Goal: Feedback & Contribution: Leave review/rating

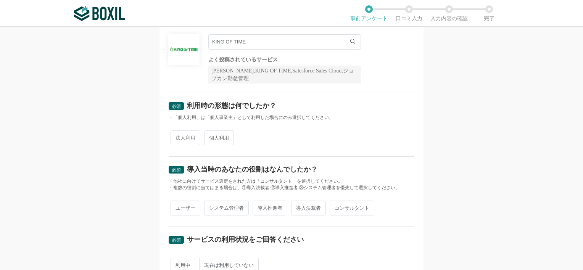
scroll to position [76, 0]
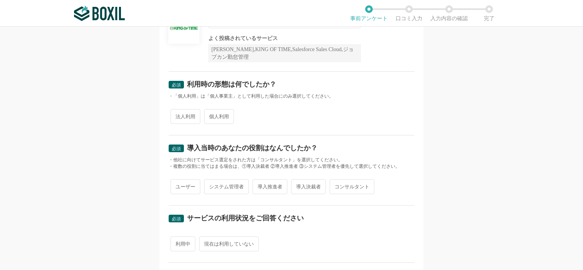
click at [182, 116] on span "法人利用" at bounding box center [186, 116] width 30 height 15
click at [177, 115] on input "法人利用" at bounding box center [174, 112] width 5 height 5
radio input "true"
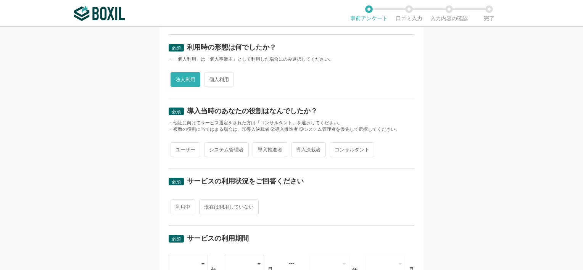
scroll to position [114, 0]
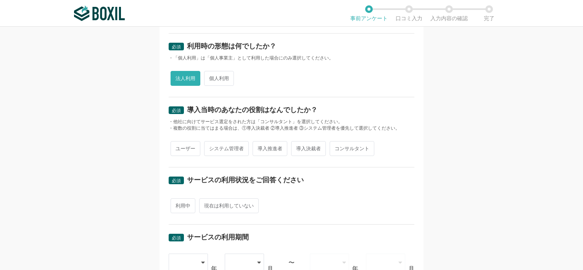
click at [228, 145] on span "システム管理者" at bounding box center [226, 148] width 45 height 15
click at [211, 145] on input "システム管理者" at bounding box center [208, 144] width 5 height 5
radio input "true"
click at [260, 147] on span "導入推進者" at bounding box center [270, 148] width 35 height 15
click at [259, 147] on input "導入推進者" at bounding box center [257, 144] width 5 height 5
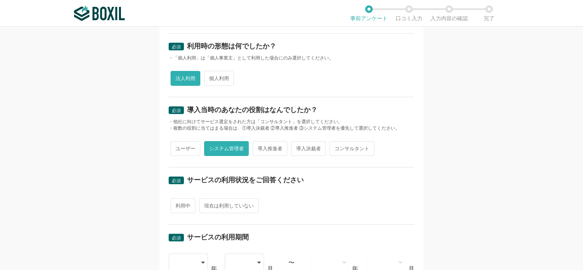
radio input "true"
radio input "false"
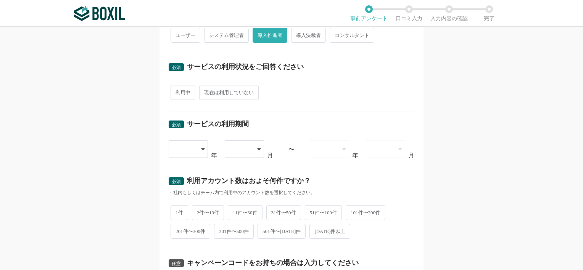
scroll to position [229, 0]
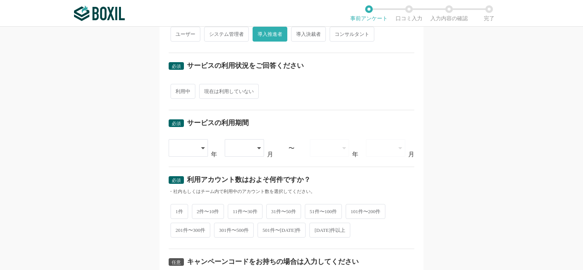
click at [179, 95] on span "利用中" at bounding box center [183, 91] width 25 height 15
click at [177, 90] on input "利用中" at bounding box center [174, 87] width 5 height 5
radio input "true"
click at [202, 145] on icon at bounding box center [204, 148] width 4 height 6
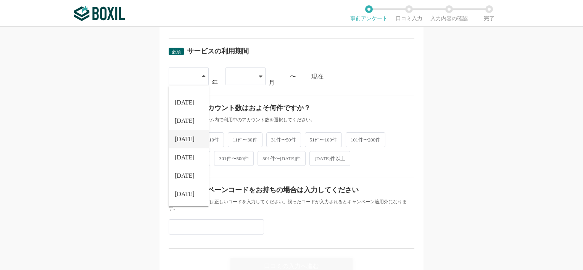
scroll to position [305, 0]
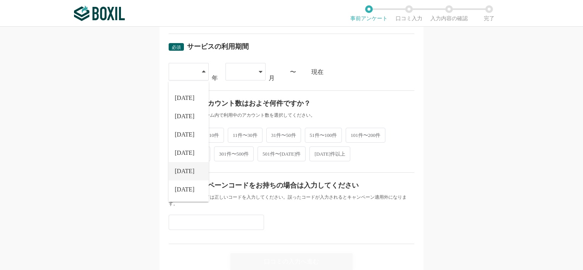
click at [184, 170] on span "[DATE]" at bounding box center [185, 171] width 20 height 6
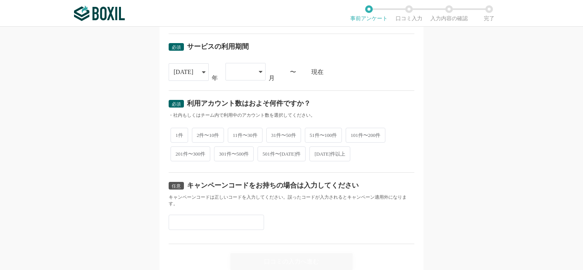
click at [260, 71] on div at bounding box center [246, 72] width 40 height 18
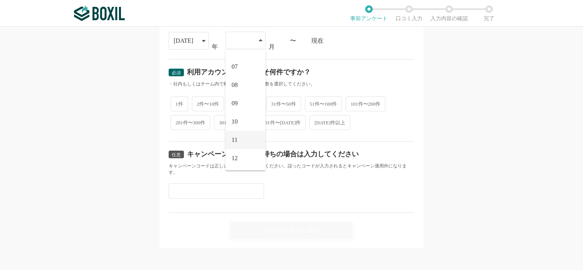
click at [241, 136] on li "11" at bounding box center [246, 140] width 40 height 18
click at [316, 105] on span "51件〜100件" at bounding box center [323, 103] width 37 height 15
click at [315, 105] on span "51件〜100件" at bounding box center [323, 103] width 37 height 15
click at [312, 102] on input "51件〜100件" at bounding box center [309, 99] width 5 height 5
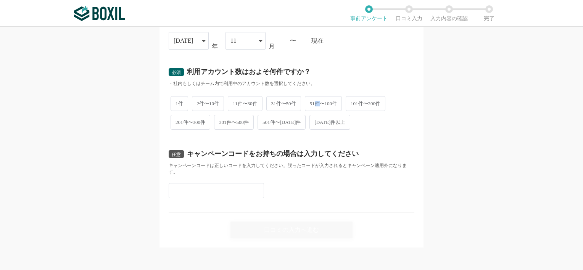
radio input "true"
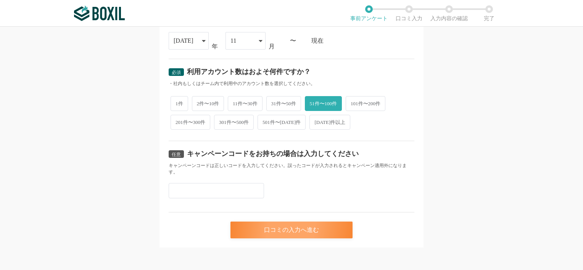
click at [269, 232] on div "口コミの入力へ進む" at bounding box center [291, 230] width 122 height 17
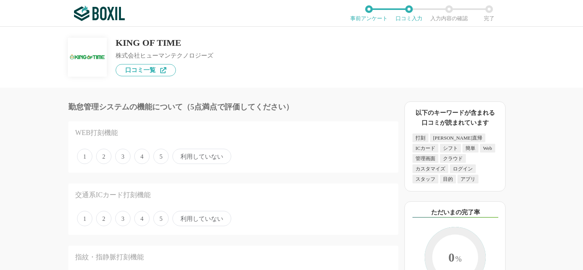
click at [164, 153] on span "5" at bounding box center [160, 156] width 15 height 15
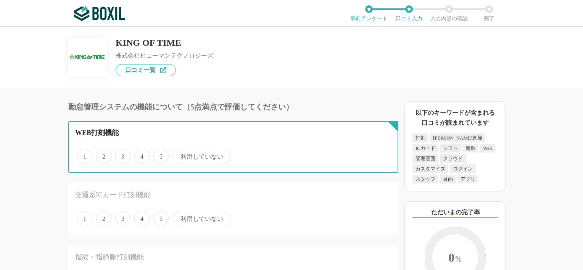
click at [160, 153] on input "5" at bounding box center [157, 152] width 5 height 5
radio input "true"
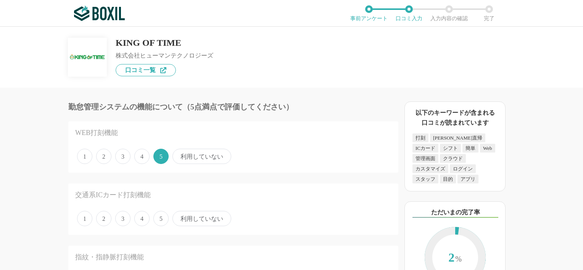
click at [189, 217] on span "利用していない" at bounding box center [201, 218] width 59 height 15
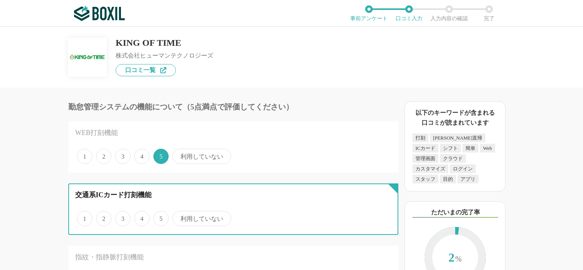
click at [179, 217] on input "利用していない" at bounding box center [176, 214] width 5 height 5
radio input "true"
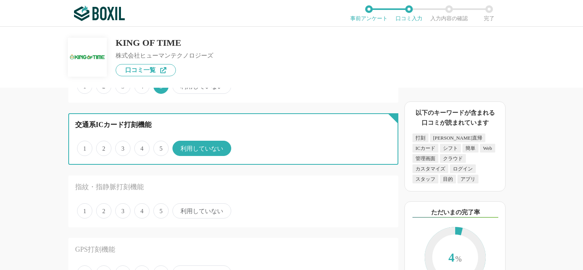
scroll to position [76, 0]
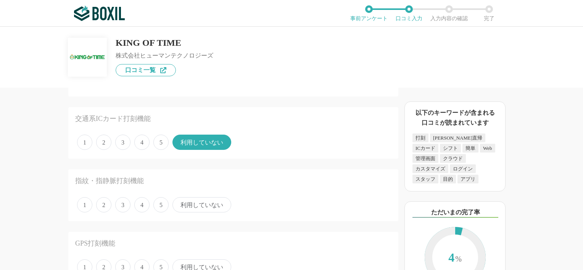
click at [188, 205] on span "利用していない" at bounding box center [201, 204] width 59 height 15
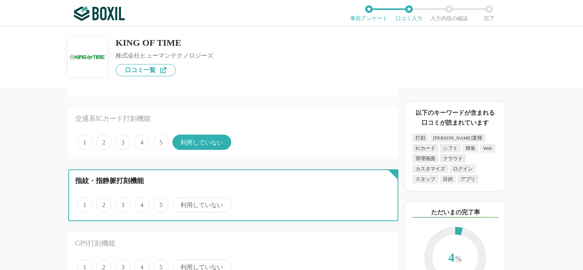
click at [179, 203] on input "利用していない" at bounding box center [176, 200] width 5 height 5
radio input "true"
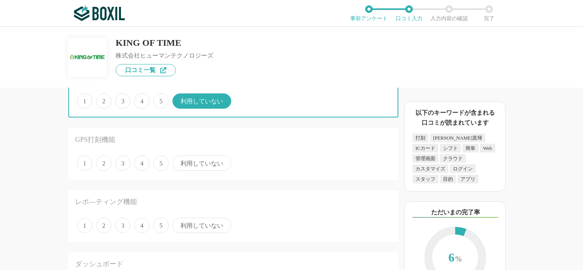
scroll to position [191, 0]
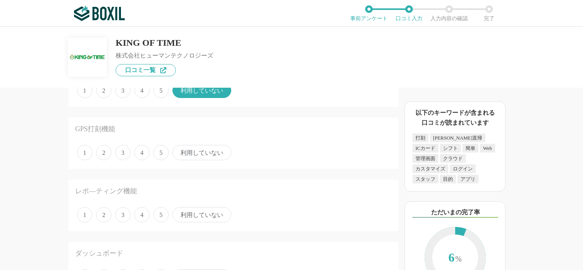
click at [143, 155] on span "4" at bounding box center [141, 152] width 15 height 15
click at [141, 151] on input "4" at bounding box center [138, 148] width 5 height 5
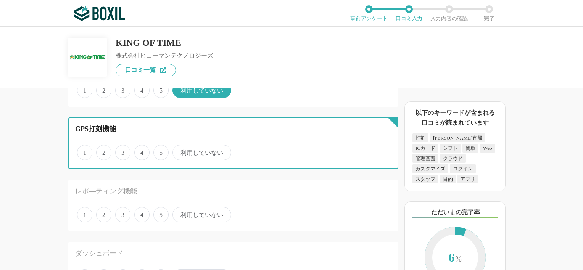
radio input "true"
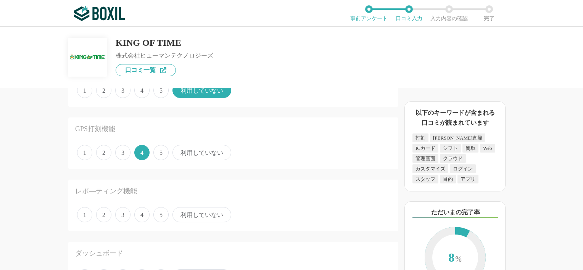
click at [184, 213] on span "利用していない" at bounding box center [201, 214] width 59 height 15
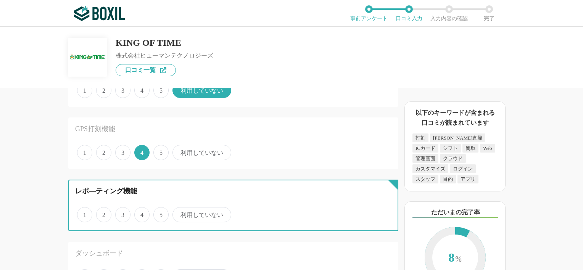
click at [179, 213] on input "利用していない" at bounding box center [176, 210] width 5 height 5
radio input "true"
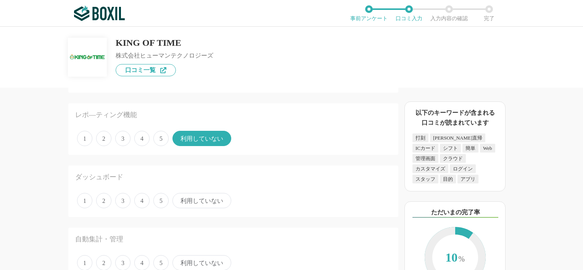
click at [194, 201] on span "利用していない" at bounding box center [201, 200] width 59 height 15
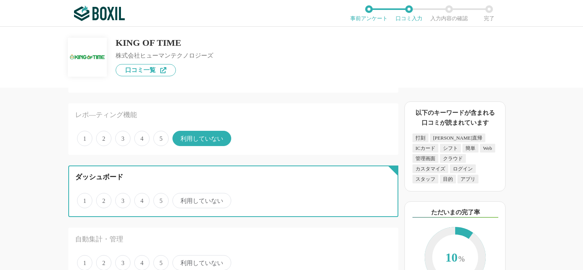
click at [179, 199] on input "利用していない" at bounding box center [176, 196] width 5 height 5
radio input "true"
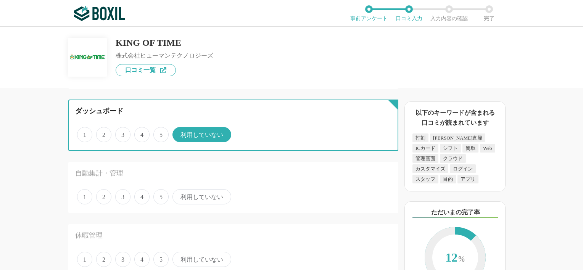
scroll to position [343, 0]
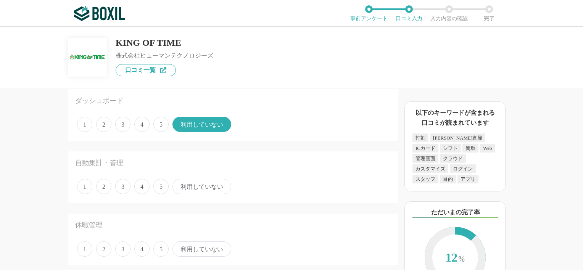
click at [197, 184] on span "利用していない" at bounding box center [201, 186] width 59 height 15
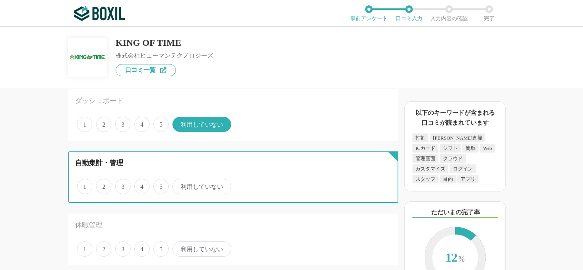
click at [179, 184] on input "利用していない" at bounding box center [176, 182] width 5 height 5
radio input "true"
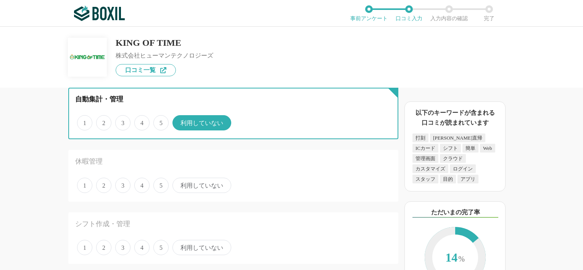
scroll to position [420, 0]
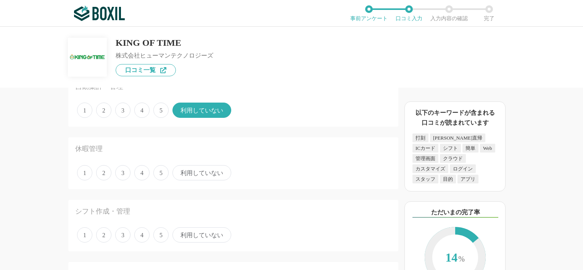
click at [195, 170] on span "利用していない" at bounding box center [201, 172] width 59 height 15
click at [179, 170] on input "利用していない" at bounding box center [176, 168] width 5 height 5
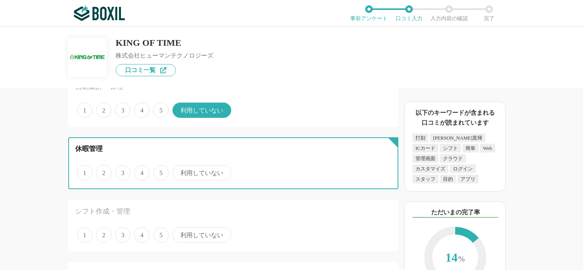
radio input "true"
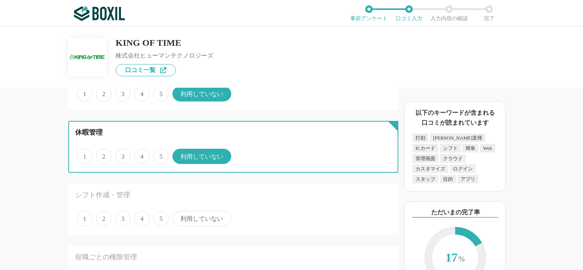
scroll to position [458, 0]
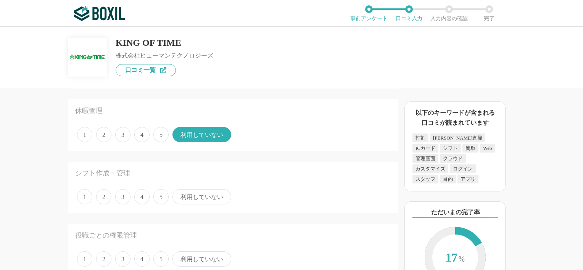
click at [193, 197] on span "利用していない" at bounding box center [201, 196] width 59 height 15
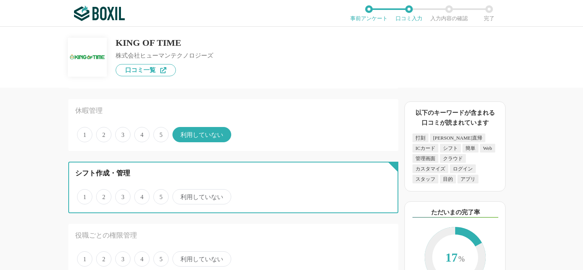
click at [179, 195] on input "利用していない" at bounding box center [176, 192] width 5 height 5
radio input "true"
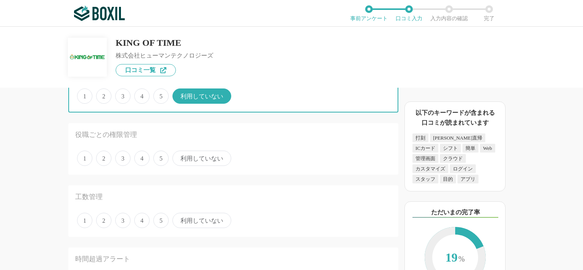
scroll to position [572, 0]
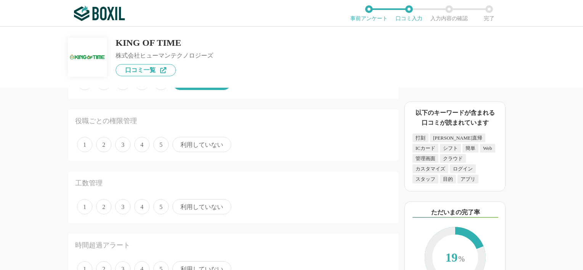
click at [182, 139] on span "利用していない" at bounding box center [201, 144] width 59 height 15
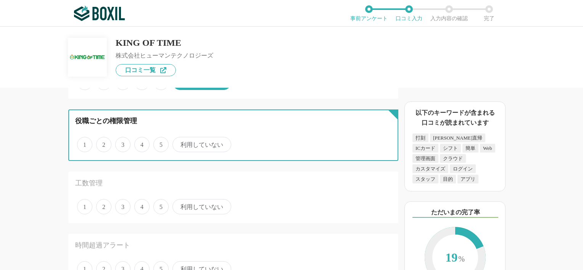
click at [179, 139] on input "利用していない" at bounding box center [176, 140] width 5 height 5
radio input "true"
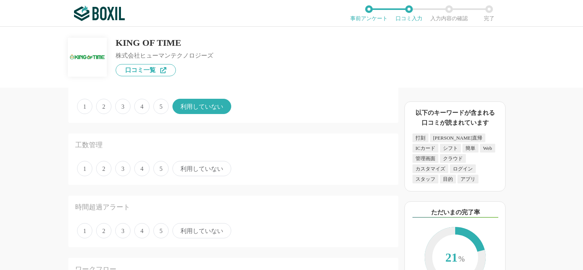
click at [187, 164] on span "利用していない" at bounding box center [201, 168] width 59 height 15
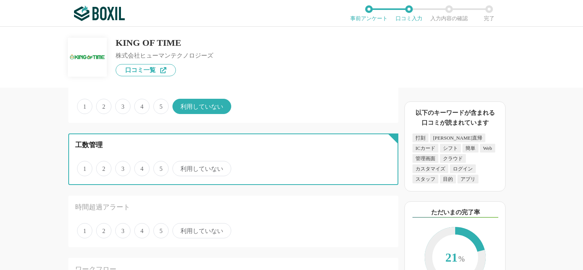
click at [179, 164] on input "利用していない" at bounding box center [176, 164] width 5 height 5
radio input "true"
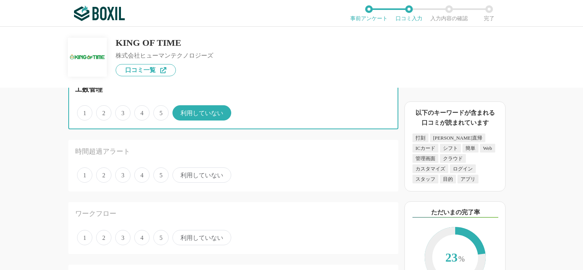
scroll to position [687, 0]
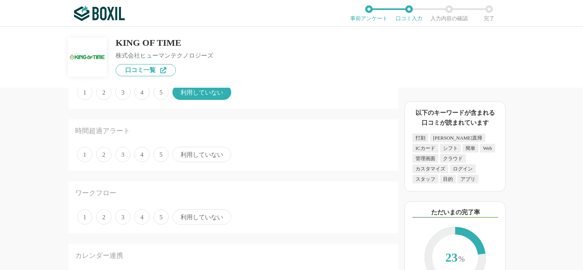
click at [197, 153] on span "利用していない" at bounding box center [201, 154] width 59 height 15
click at [179, 153] on input "利用していない" at bounding box center [176, 150] width 5 height 5
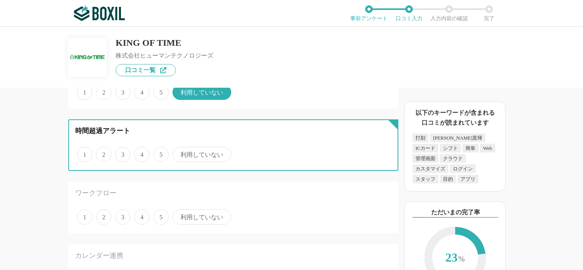
radio input "true"
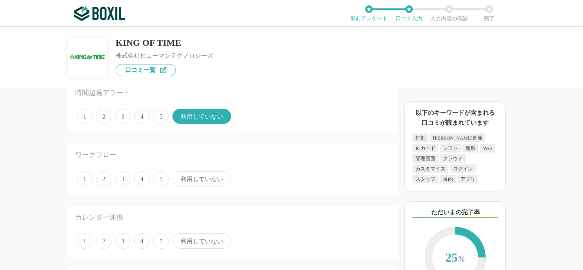
click at [202, 179] on span "利用していない" at bounding box center [201, 178] width 59 height 15
click at [179, 177] on input "利用していない" at bounding box center [176, 174] width 5 height 5
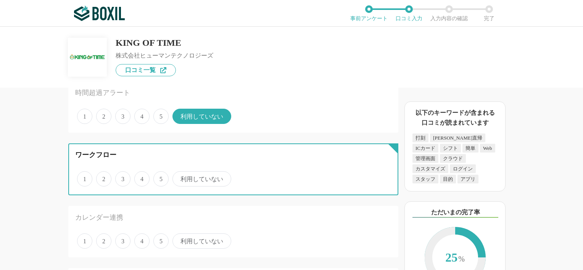
radio input "true"
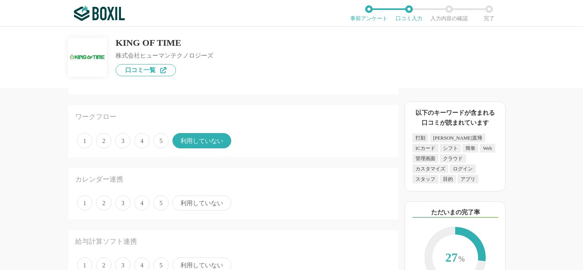
click at [123, 142] on span "3" at bounding box center [122, 140] width 15 height 15
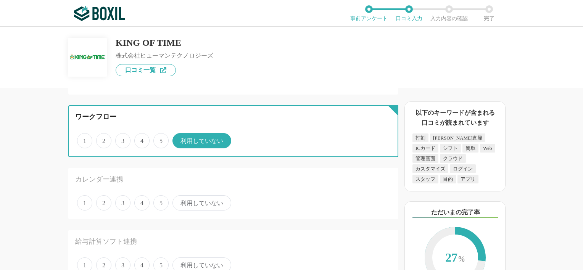
click at [122, 139] on input "3" at bounding box center [119, 136] width 5 height 5
radio input "true"
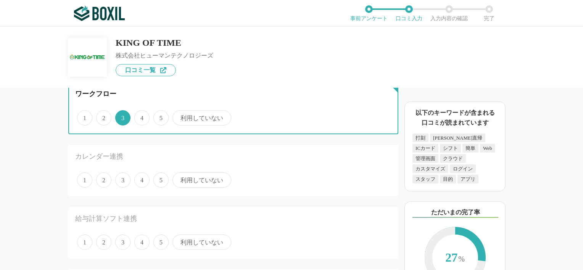
scroll to position [839, 0]
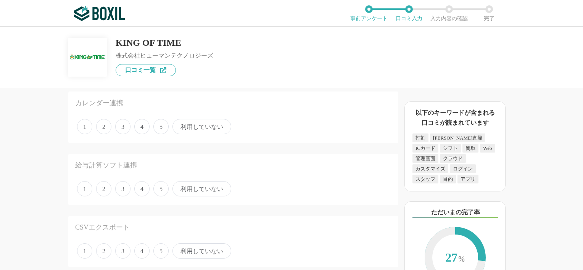
click at [180, 121] on span "利用していない" at bounding box center [201, 126] width 59 height 15
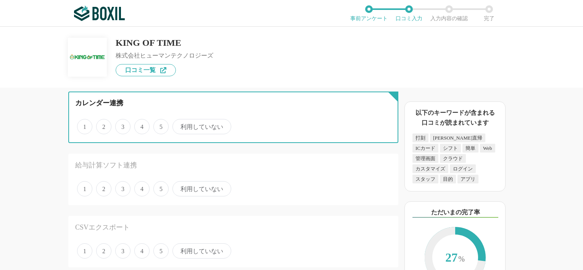
click at [179, 121] on input "利用していない" at bounding box center [176, 122] width 5 height 5
radio input "true"
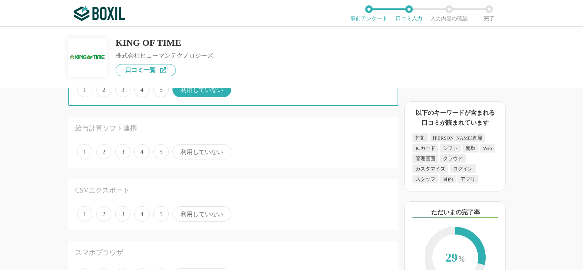
scroll to position [878, 0]
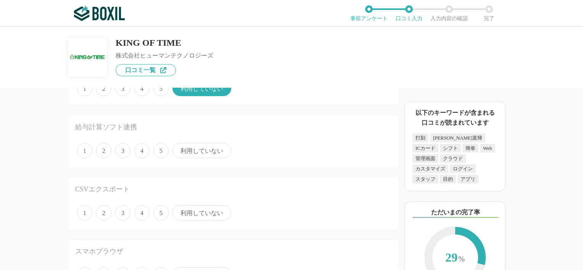
click at [206, 145] on span "利用していない" at bounding box center [201, 150] width 59 height 15
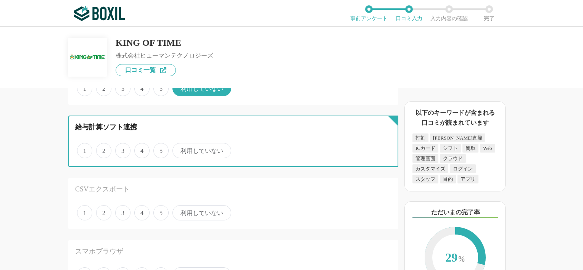
click at [179, 145] on input "利用していない" at bounding box center [176, 146] width 5 height 5
radio input "true"
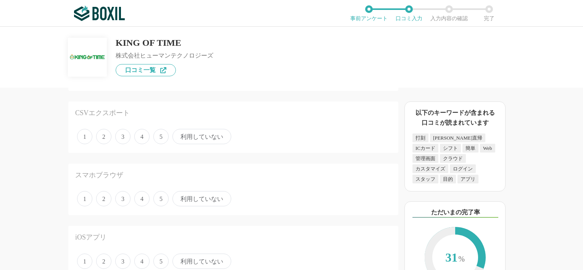
click at [205, 137] on span "利用していない" at bounding box center [201, 136] width 59 height 15
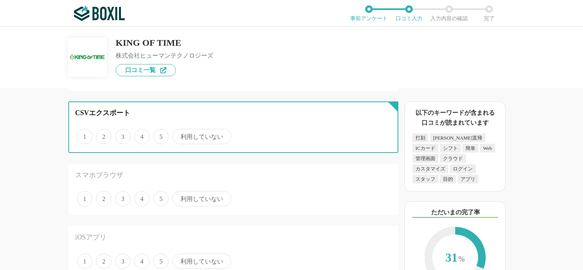
click at [179, 135] on input "利用していない" at bounding box center [176, 132] width 5 height 5
radio input "true"
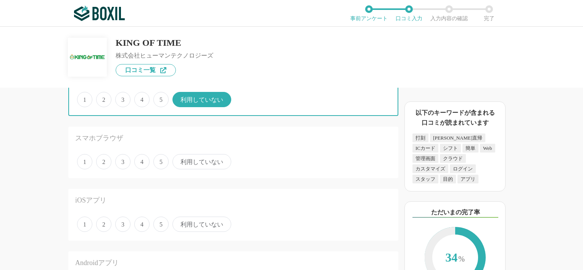
scroll to position [992, 0]
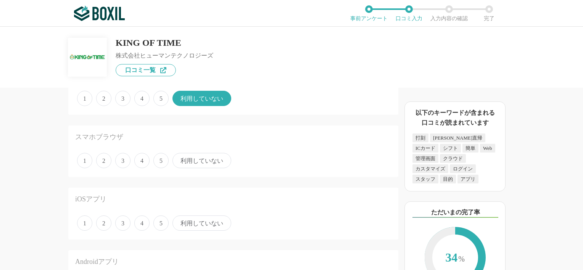
click at [122, 156] on span "3" at bounding box center [122, 160] width 15 height 15
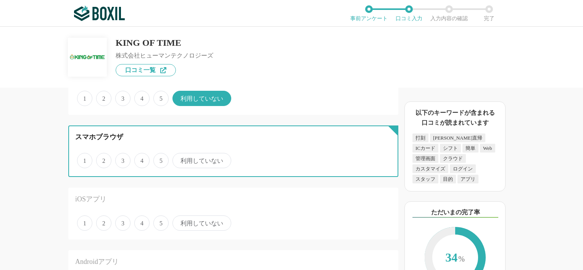
click at [122, 156] on input "3" at bounding box center [119, 156] width 5 height 5
radio input "true"
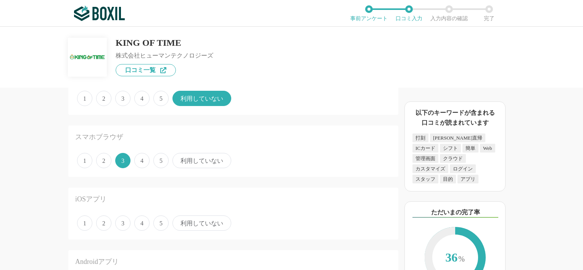
click at [159, 154] on span "5" at bounding box center [160, 160] width 15 height 15
click at [159, 154] on input "5" at bounding box center [157, 156] width 5 height 5
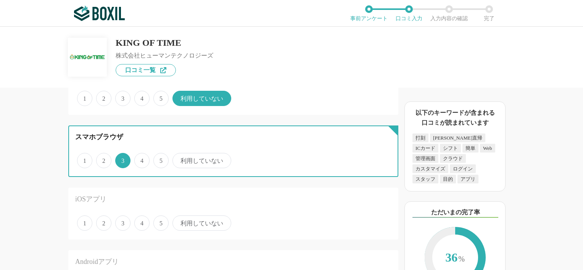
radio input "true"
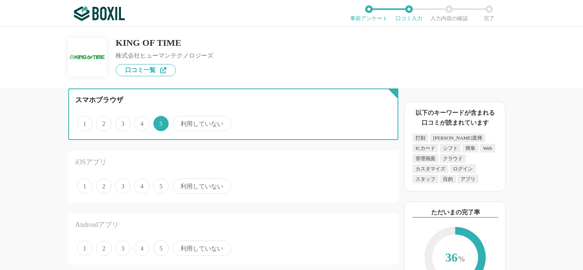
scroll to position [1030, 0]
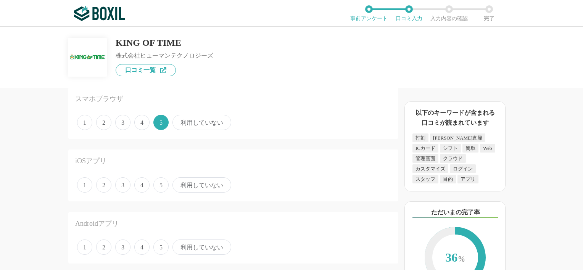
click at [157, 181] on span "5" at bounding box center [160, 184] width 15 height 15
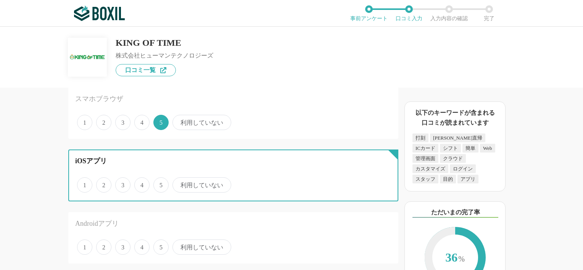
click at [157, 181] on input "5" at bounding box center [157, 181] width 5 height 5
radio input "true"
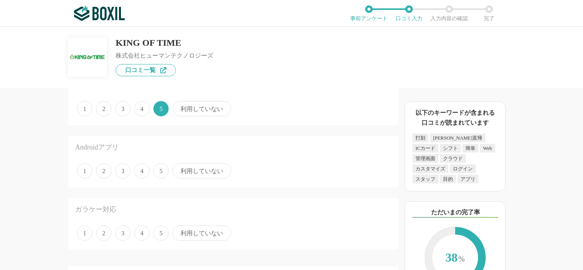
click at [159, 169] on span "5" at bounding box center [160, 170] width 15 height 15
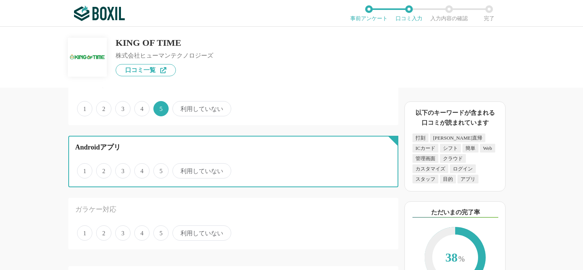
click at [159, 169] on input "5" at bounding box center [157, 166] width 5 height 5
radio input "true"
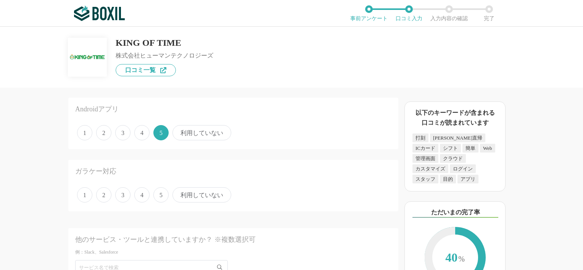
click at [193, 188] on span "利用していない" at bounding box center [201, 194] width 59 height 15
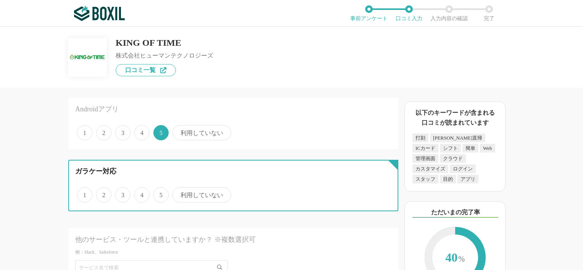
click at [179, 189] on input "利用していない" at bounding box center [176, 191] width 5 height 5
radio input "true"
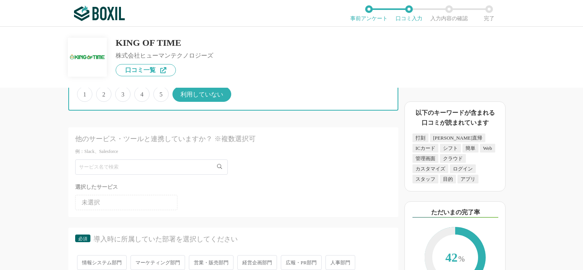
scroll to position [1259, 0]
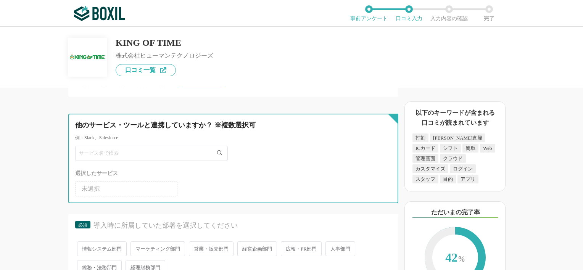
click at [198, 146] on input "text" at bounding box center [151, 153] width 153 height 15
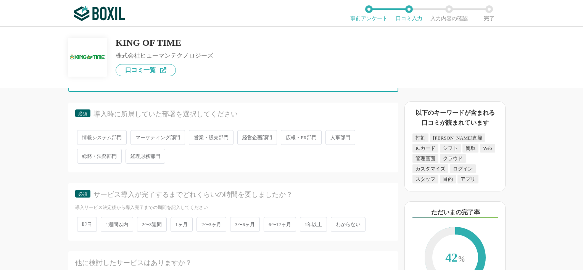
scroll to position [1374, 0]
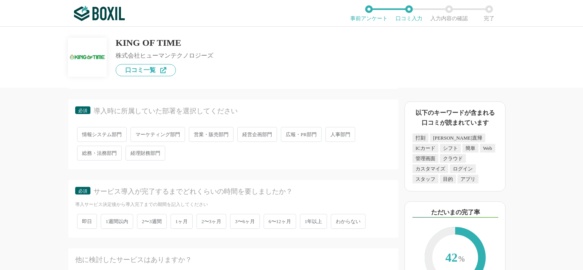
click at [262, 132] on span "経営企画部門" at bounding box center [257, 134] width 40 height 15
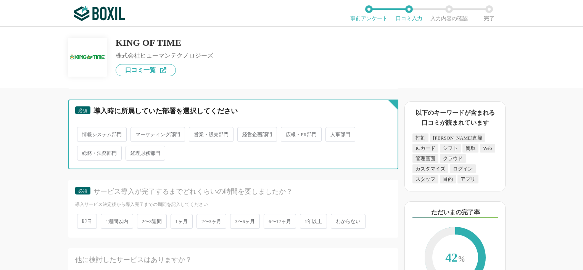
click at [244, 132] on input "経営企画部門" at bounding box center [241, 130] width 5 height 5
radio input "true"
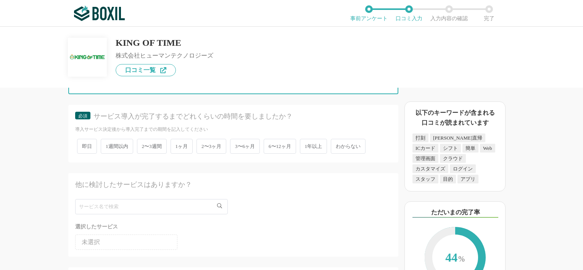
scroll to position [1450, 0]
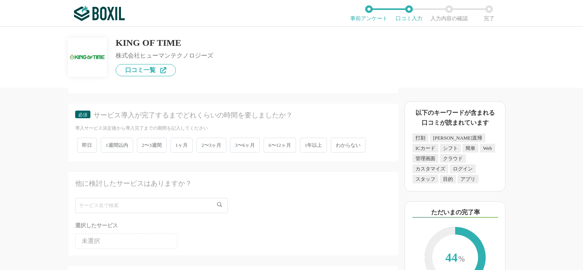
click at [233, 139] on span "3〜6ヶ月" at bounding box center [245, 145] width 30 height 15
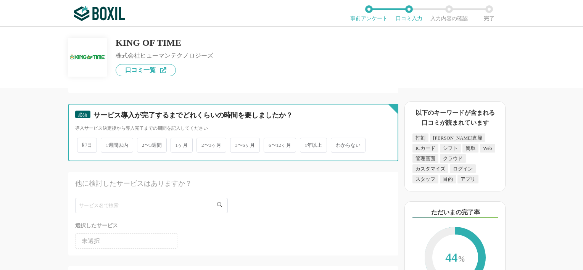
click at [233, 139] on input "3〜6ヶ月" at bounding box center [234, 141] width 5 height 5
radio input "true"
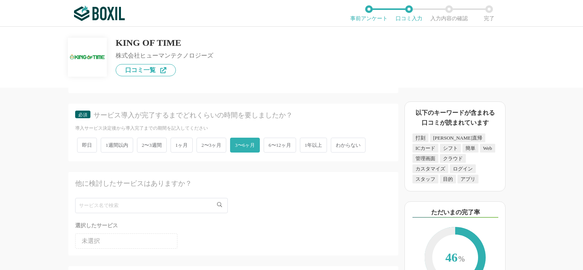
click at [215, 141] on span "2〜3ヶ月" at bounding box center [212, 145] width 30 height 15
click at [203, 141] on input "2〜3ヶ月" at bounding box center [200, 141] width 5 height 5
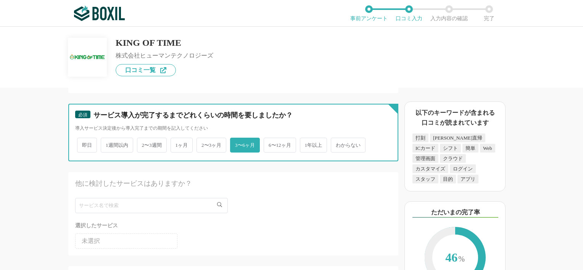
radio input "true"
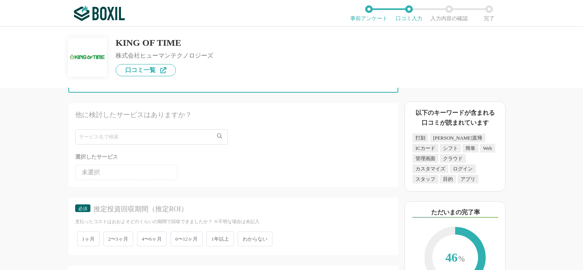
scroll to position [1526, 0]
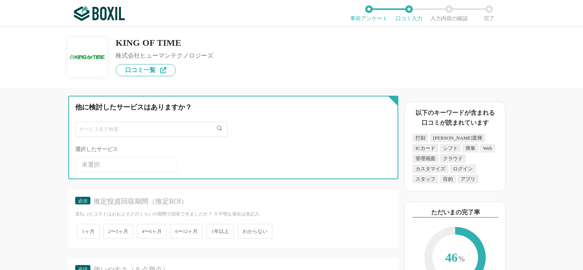
click at [139, 122] on input "text" at bounding box center [151, 129] width 153 height 15
type input "m"
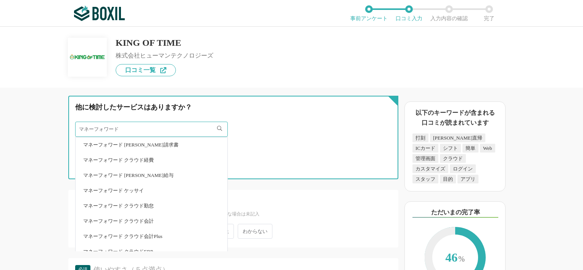
type input "マネーフォワード"
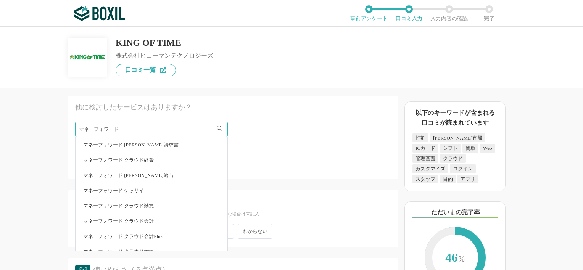
click at [155, 198] on li "マネーフォワード クラウド勤怠" at bounding box center [152, 205] width 152 height 15
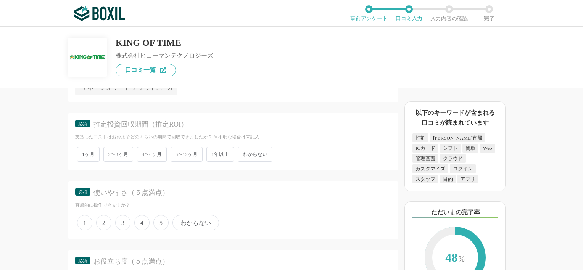
scroll to position [1603, 0]
click at [151, 148] on span "4〜6ヶ月" at bounding box center [152, 155] width 30 height 15
click at [144, 149] on input "4〜6ヶ月" at bounding box center [141, 151] width 5 height 5
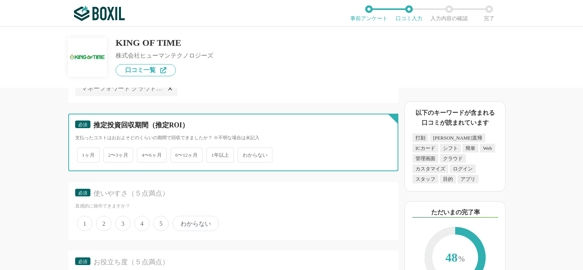
radio input "true"
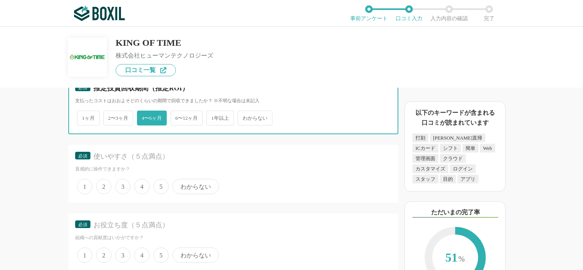
scroll to position [1641, 0]
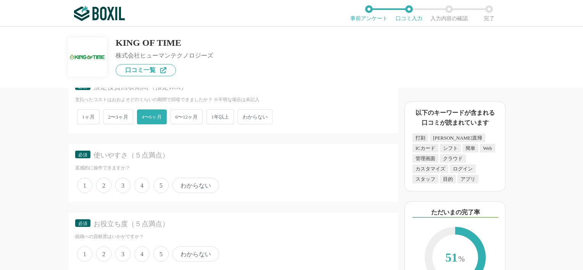
click at [156, 178] on span "5" at bounding box center [160, 185] width 15 height 15
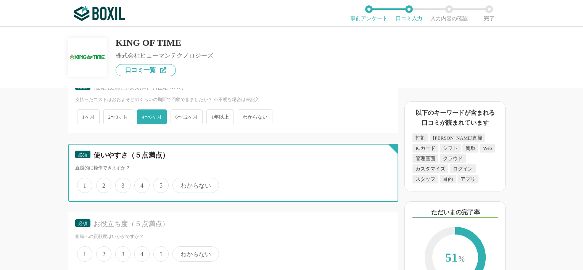
click at [156, 179] on input "5" at bounding box center [157, 181] width 5 height 5
radio input "true"
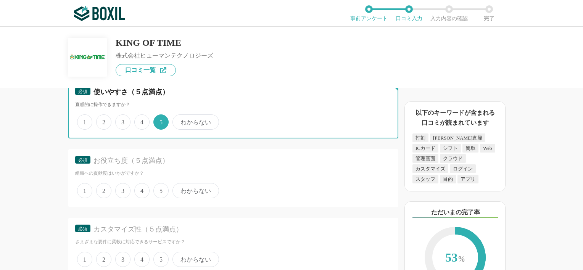
scroll to position [1717, 0]
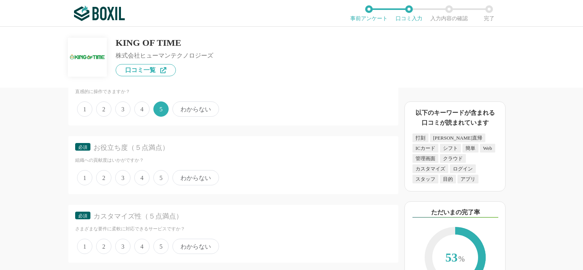
click at [161, 170] on span "5" at bounding box center [160, 177] width 15 height 15
click at [160, 171] on input "5" at bounding box center [157, 173] width 5 height 5
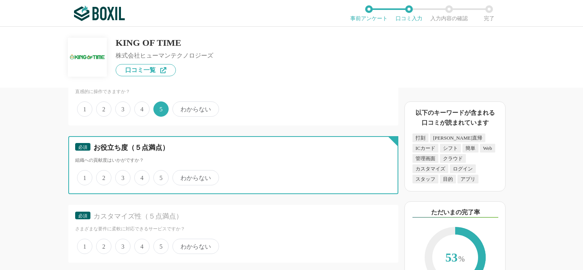
radio input "true"
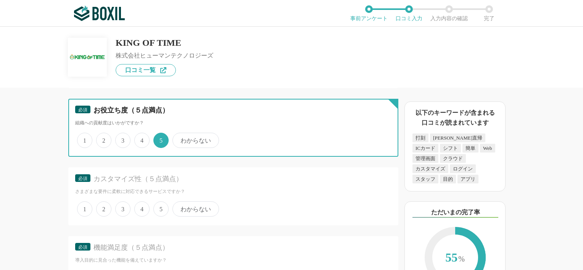
scroll to position [1755, 0]
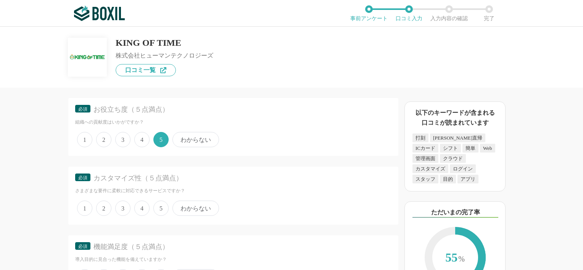
click at [143, 201] on span "4" at bounding box center [141, 208] width 15 height 15
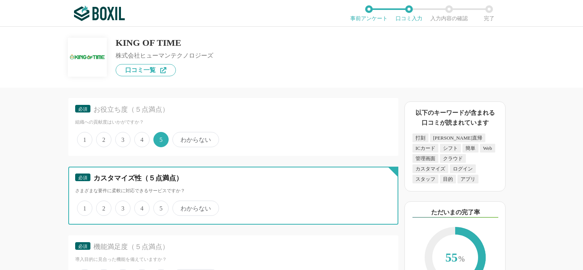
click at [141, 202] on input "4" at bounding box center [138, 204] width 5 height 5
radio input "true"
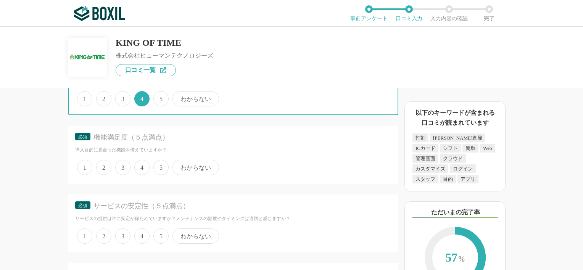
scroll to position [1870, 0]
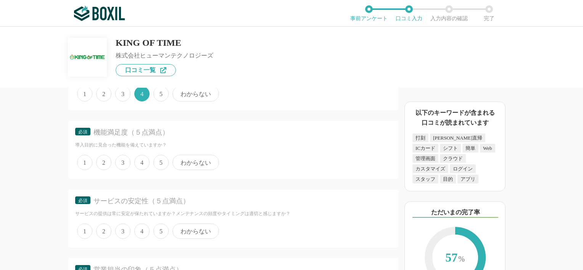
click at [143, 158] on span "4" at bounding box center [141, 162] width 15 height 15
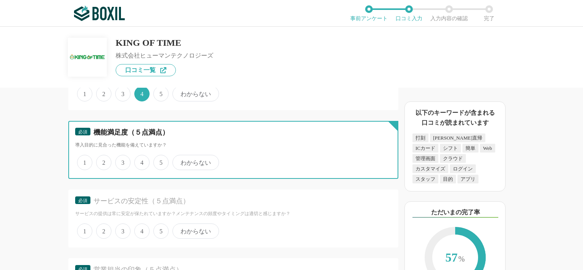
click at [141, 158] on input "4" at bounding box center [138, 158] width 5 height 5
radio input "true"
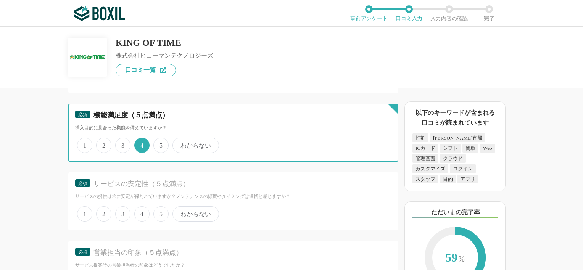
scroll to position [1946, 0]
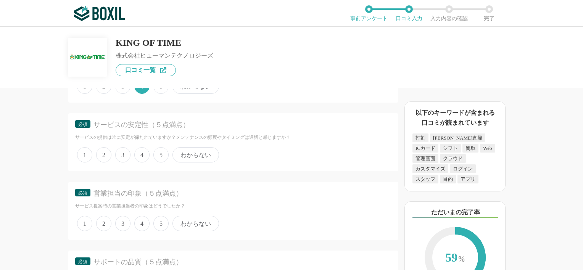
click at [160, 147] on span "5" at bounding box center [160, 154] width 15 height 15
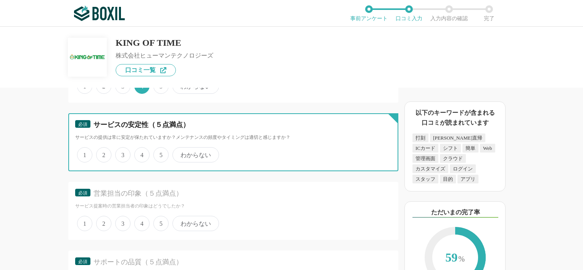
click at [160, 148] on input "5" at bounding box center [157, 150] width 5 height 5
radio input "true"
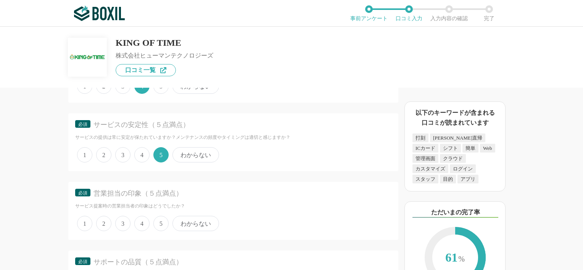
click at [147, 147] on span "4" at bounding box center [141, 154] width 15 height 15
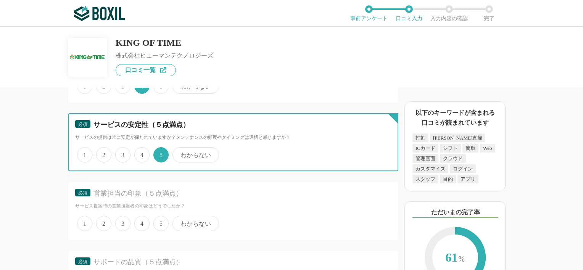
click at [141, 148] on input "4" at bounding box center [138, 150] width 5 height 5
radio input "true"
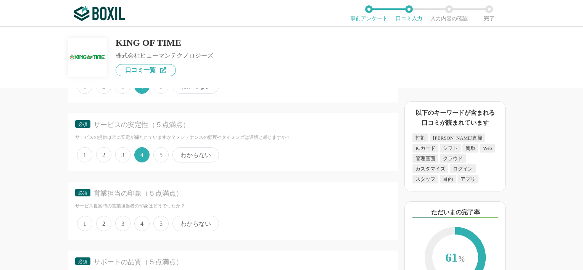
click at [165, 147] on span "5" at bounding box center [160, 154] width 15 height 15
click at [160, 148] on input "5" at bounding box center [157, 150] width 5 height 5
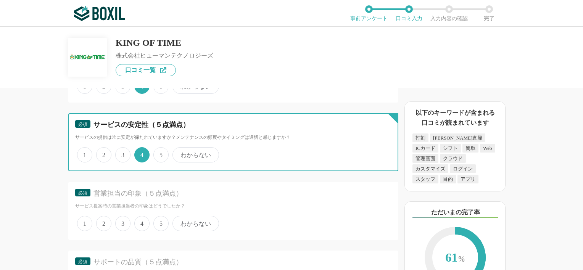
radio input "true"
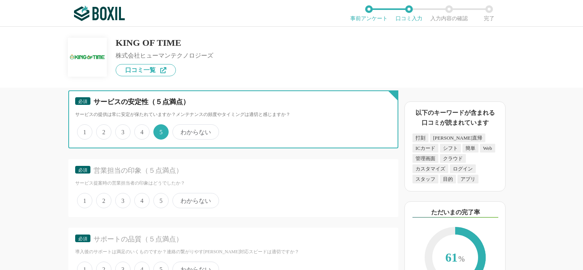
scroll to position [2022, 0]
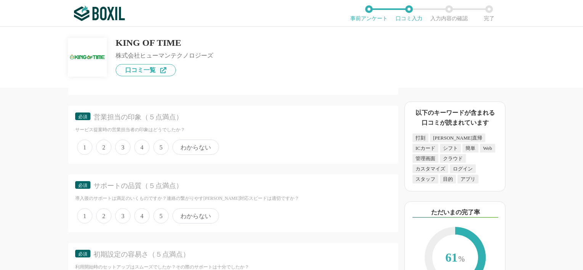
click at [143, 140] on span "4" at bounding box center [141, 147] width 15 height 15
click at [141, 141] on input "4" at bounding box center [138, 143] width 5 height 5
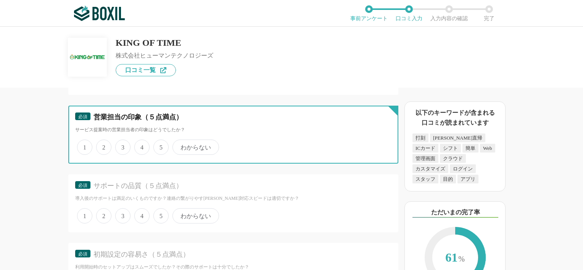
radio input "true"
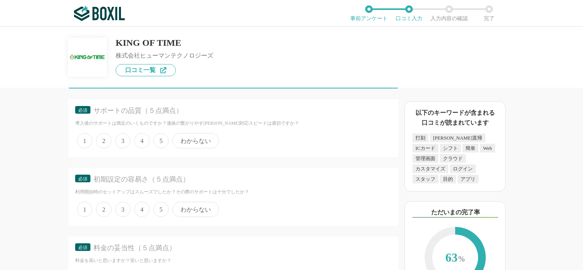
scroll to position [2099, 0]
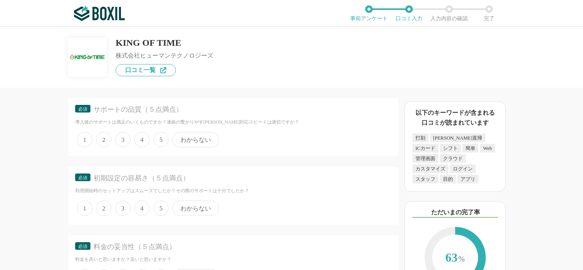
click at [145, 132] on span "4" at bounding box center [141, 139] width 15 height 15
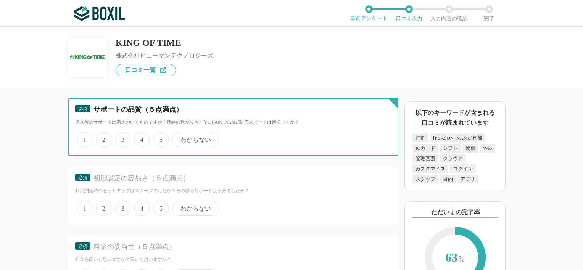
click at [141, 133] on input "4" at bounding box center [138, 135] width 5 height 5
radio input "true"
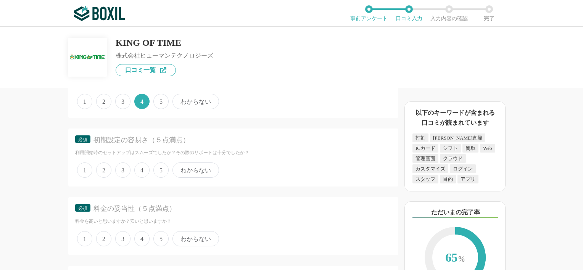
click at [159, 163] on span "5" at bounding box center [160, 170] width 15 height 15
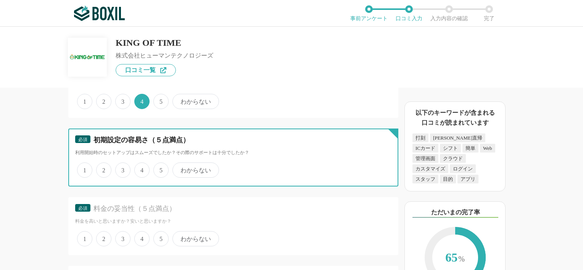
click at [159, 164] on input "5" at bounding box center [157, 166] width 5 height 5
radio input "true"
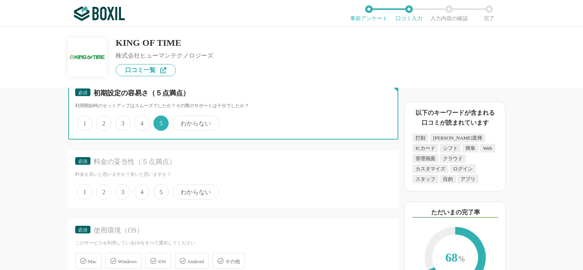
scroll to position [2175, 0]
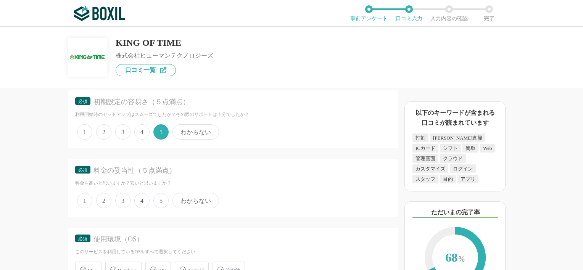
click at [143, 124] on span "4" at bounding box center [141, 131] width 15 height 15
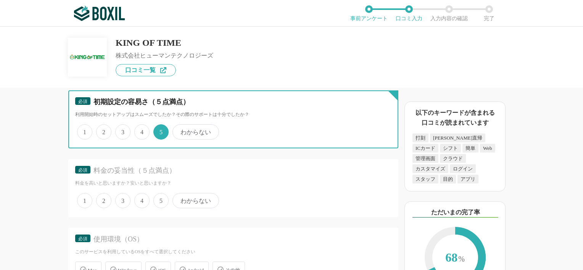
click at [141, 126] on input "4" at bounding box center [138, 128] width 5 height 5
radio input "true"
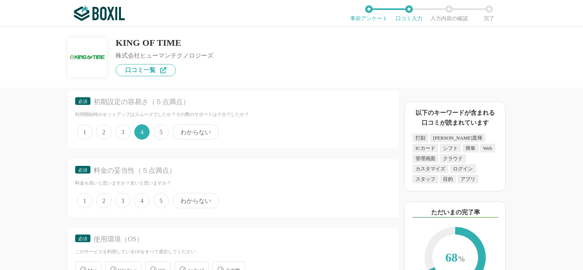
click at [154, 193] on span "5" at bounding box center [160, 200] width 15 height 15
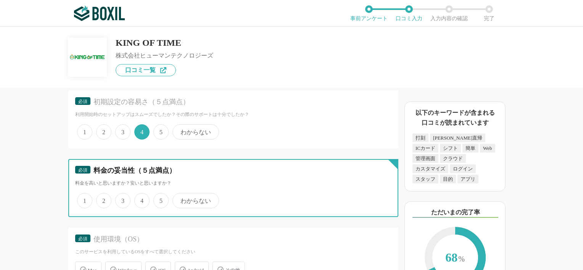
click at [155, 194] on input "5" at bounding box center [157, 196] width 5 height 5
radio input "true"
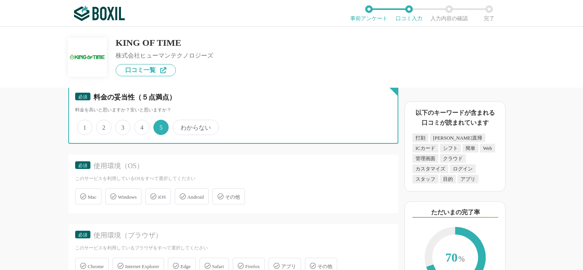
scroll to position [2251, 0]
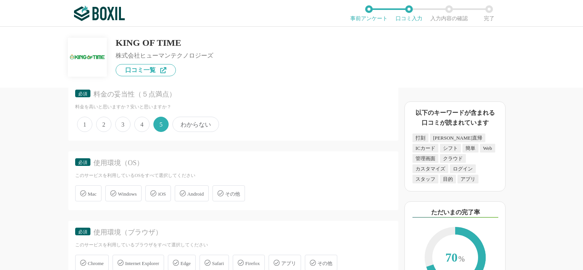
click at [134, 187] on div "Windows" at bounding box center [123, 193] width 36 height 16
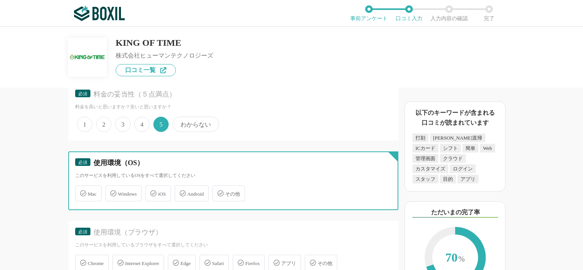
click at [112, 187] on input "Windows" at bounding box center [109, 189] width 5 height 5
checkbox input "true"
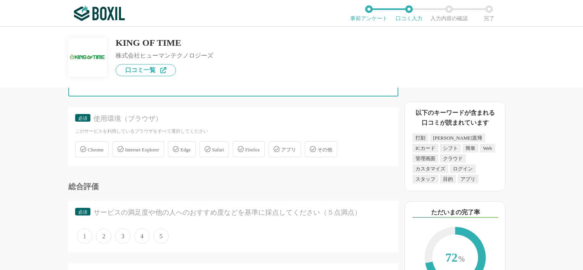
scroll to position [2366, 0]
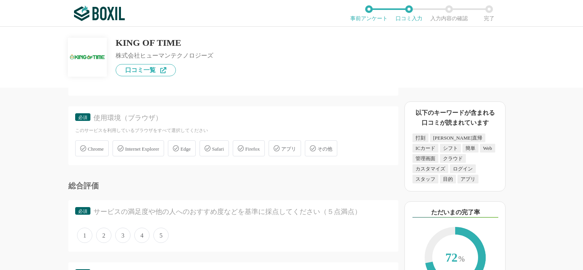
click at [291, 146] on span "アプリ" at bounding box center [288, 149] width 15 height 6
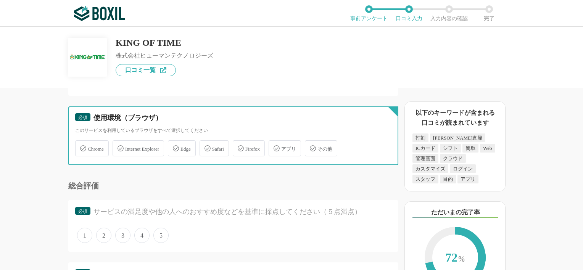
click at [275, 142] on input "アプリ" at bounding box center [272, 144] width 5 height 5
checkbox input "true"
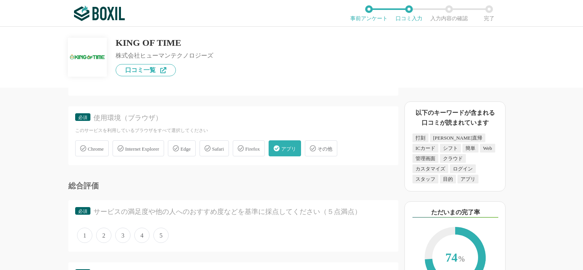
click at [188, 146] on span "Edge" at bounding box center [185, 149] width 10 height 6
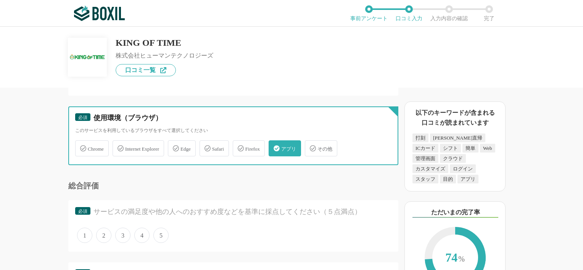
click at [174, 142] on input "Edge" at bounding box center [171, 144] width 5 height 5
checkbox input "true"
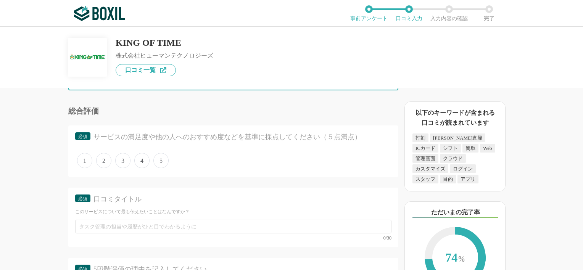
scroll to position [2442, 0]
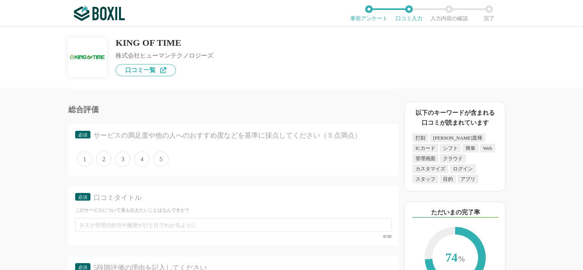
click at [154, 151] on span "5" at bounding box center [160, 158] width 15 height 15
click at [155, 153] on input "5" at bounding box center [157, 155] width 5 height 5
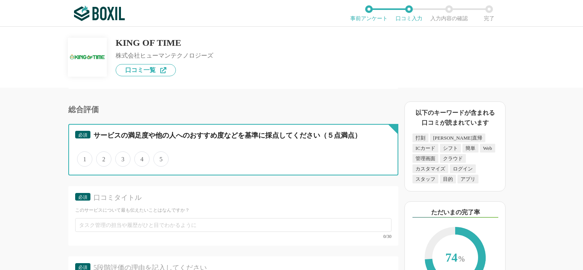
radio input "true"
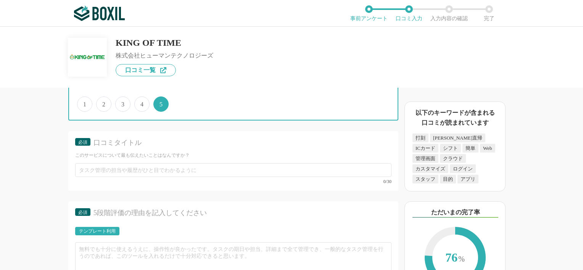
scroll to position [2518, 0]
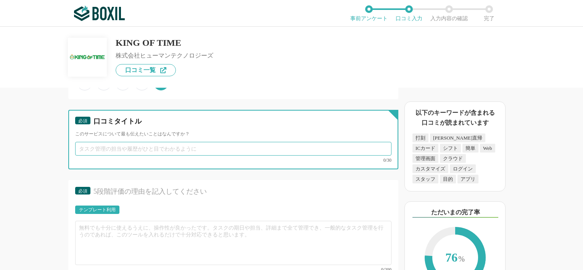
click at [129, 142] on input "text" at bounding box center [233, 149] width 316 height 14
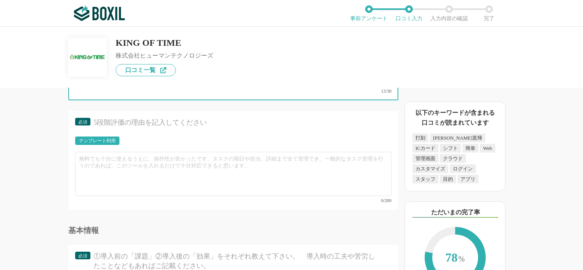
scroll to position [2595, 0]
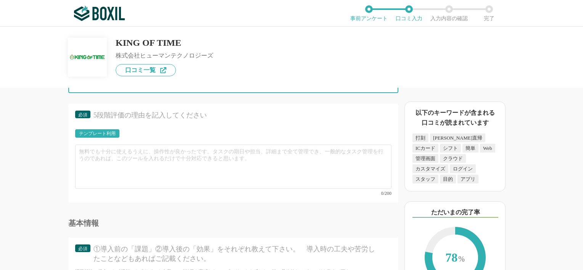
type input "クラウド導入で迷ったらこれ"
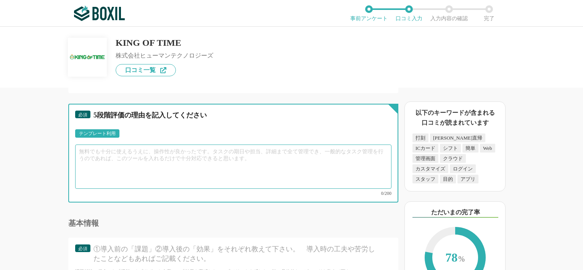
click at [141, 145] on textarea at bounding box center [233, 167] width 316 height 44
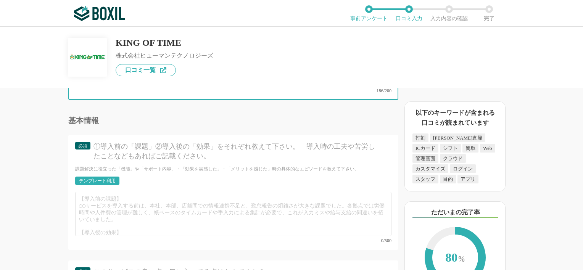
scroll to position [2681, 0]
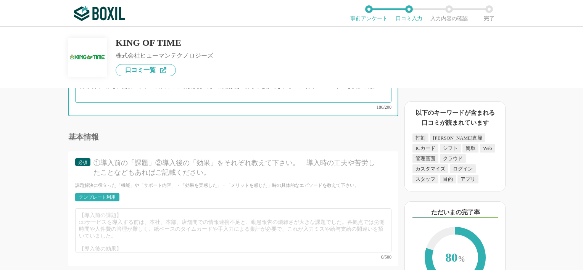
type textarea "これまでExcelで自社開発したものを勤怠管理に使用していたが、メンテナンスの問題や対処、法令への対応など管理コストは膨大にかかっており、むしろ管理しきれてい…"
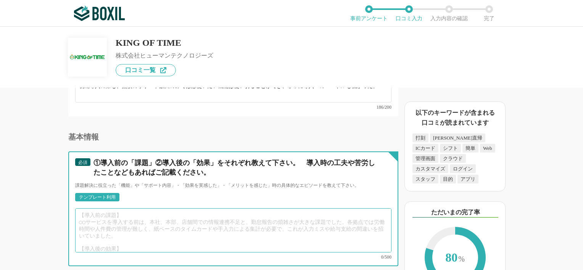
click at [90, 208] on textarea at bounding box center [233, 230] width 316 height 44
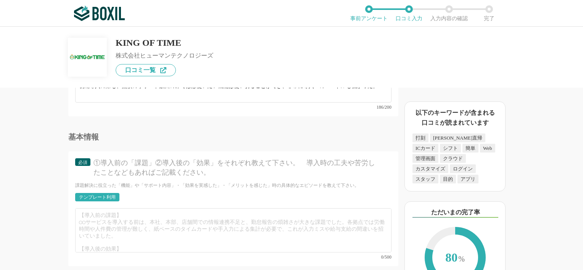
click at [101, 195] on div "テンプレート利用" at bounding box center [97, 197] width 37 height 5
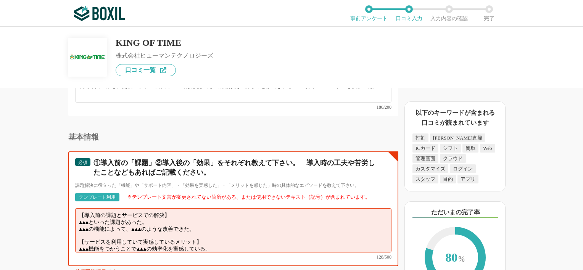
click at [97, 208] on textarea "【導入前の課題とサービスでの解決】 ▲▲▲といった課題があった。 ▲▲▲の機能によって、▲▲▲のような改善できた。 【サービスを利用していて実感しているメリッ…" at bounding box center [233, 230] width 316 height 44
click at [96, 208] on textarea "【導入前の課題とサービスでの解決】 ▲▲▲といった課題があった。 ▲▲▲の機能によって、▲▲▲のような改善できた。 【サービスを利用していて実感しているメリッ…" at bounding box center [233, 230] width 316 height 44
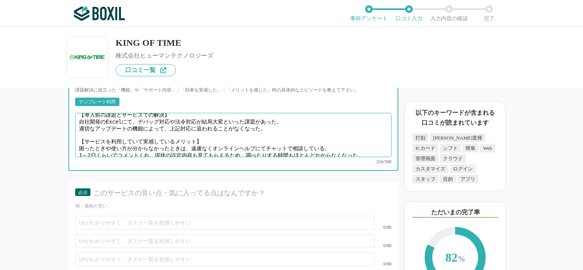
scroll to position [2834, 0]
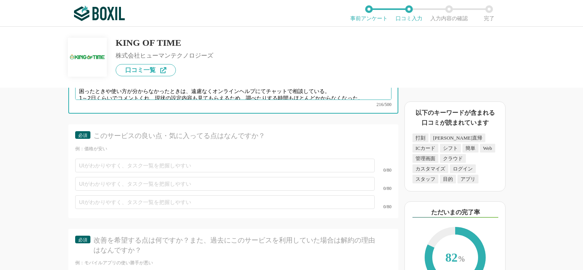
type textarea "【導入前の課題とサービスでの解決】 自社開発のExcelにて、デバッグ対応や法令対応が結局大変といった課題があった。 適切なアップデートの機能によって、上記対…"
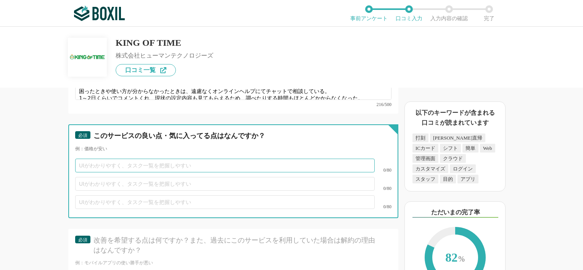
click at [143, 159] on input "text" at bounding box center [225, 166] width 300 height 14
type input "課"
type input "価格が安い"
type input "あ"
type input "アップデートがかかる"
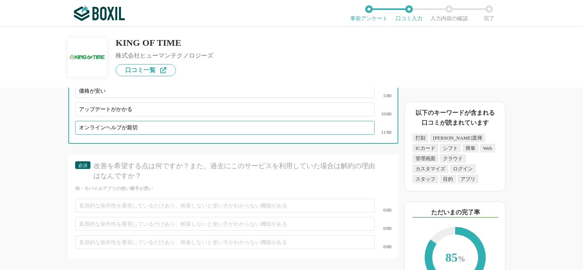
scroll to position [2910, 0]
type input "オンラインヘルプが親切"
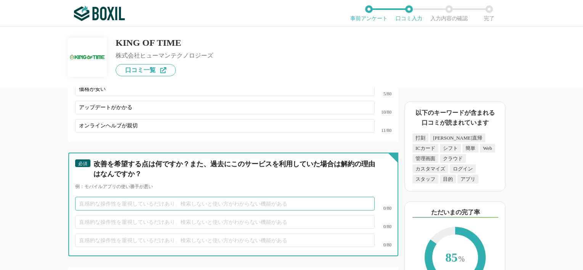
click at [174, 197] on input "text" at bounding box center [225, 204] width 300 height 14
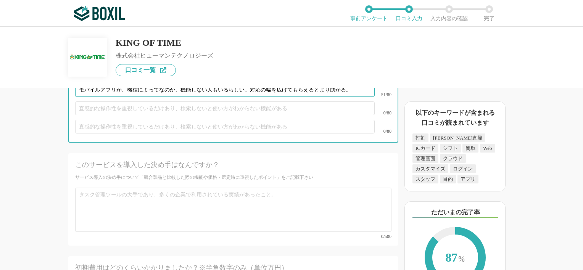
scroll to position [3024, 0]
type input "モバイルアプリが、機種によってなのか、機能しない人もいるらしい。対応の幅を広げてもらえるとより助かる。"
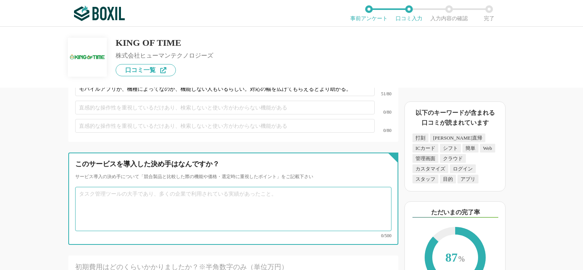
click at [156, 187] on textarea at bounding box center [233, 209] width 316 height 44
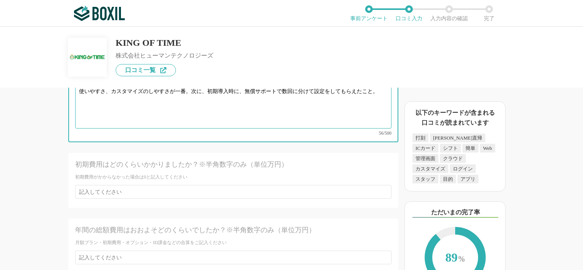
scroll to position [3139, 0]
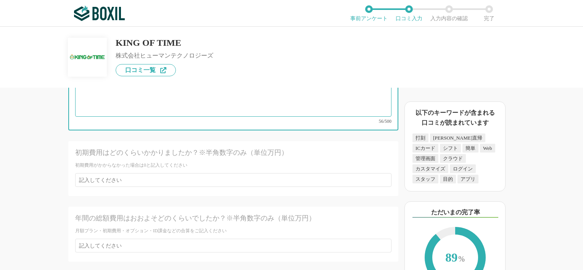
type textarea "使いやすさ、カスタマイズのしやすさが一番。次に、初期導入時に、無償サポートで数回に分けて設定をしてもらえたこと。"
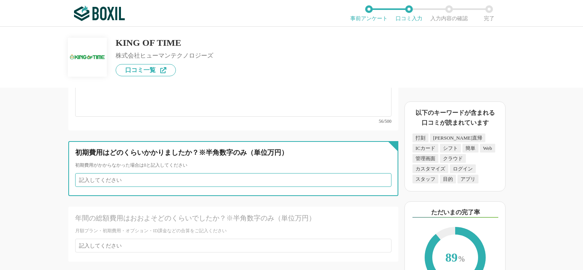
click at [156, 173] on input "number" at bounding box center [233, 180] width 316 height 14
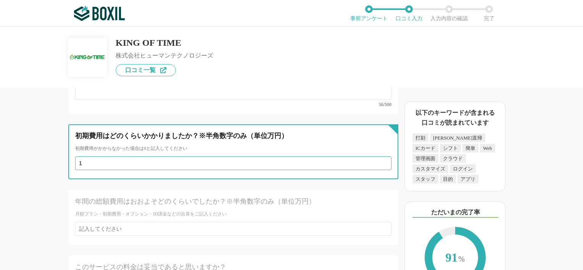
scroll to position [3177, 0]
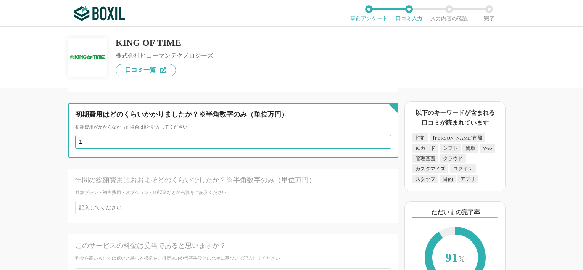
type input "1"
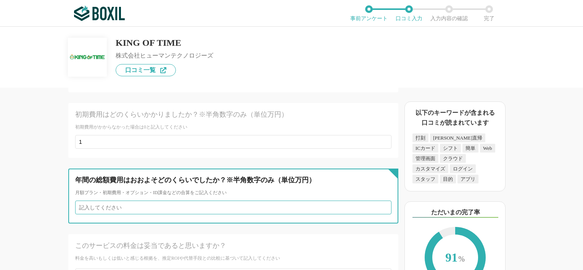
click at [156, 201] on input "number" at bounding box center [233, 208] width 316 height 14
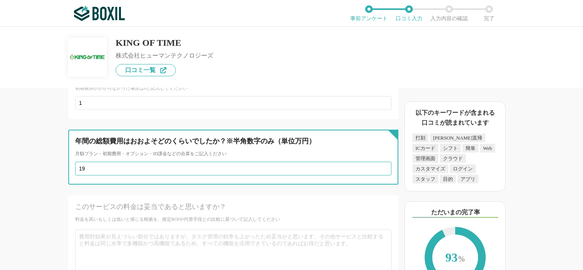
scroll to position [3215, 0]
type input "1"
type input "22"
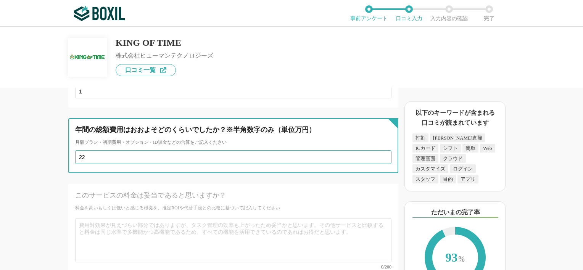
scroll to position [3292, 0]
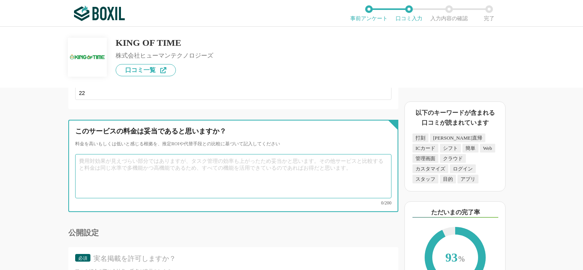
click at [122, 154] on textarea at bounding box center [233, 176] width 316 height 44
type textarea "d"
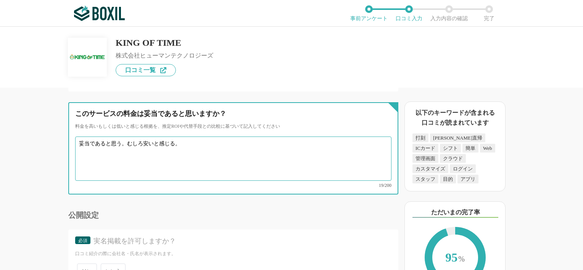
scroll to position [3330, 0]
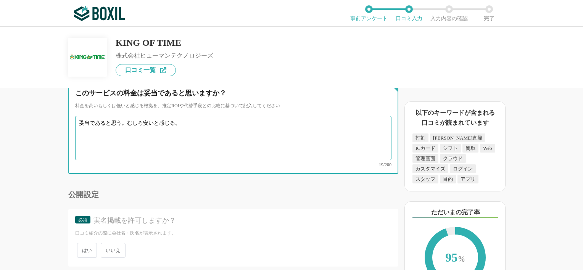
type textarea "妥当であると思う。むしろ安いと感じる。"
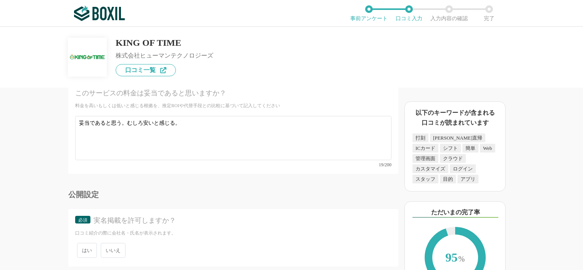
click at [113, 243] on span "いいえ" at bounding box center [113, 250] width 25 height 15
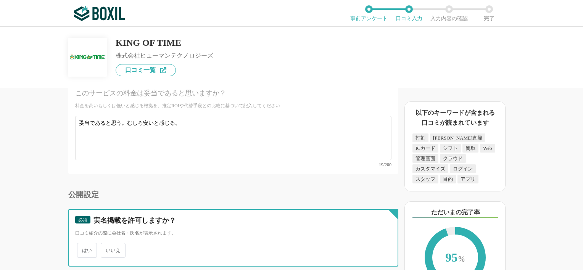
click at [108, 244] on input "いいえ" at bounding box center [105, 246] width 5 height 5
radio input "true"
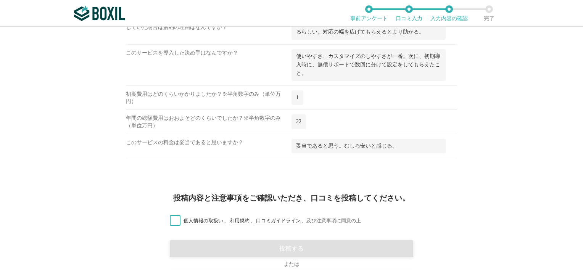
scroll to position [1351, 0]
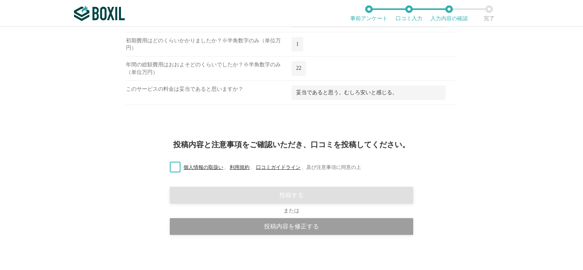
click at [177, 164] on label "個人情報の取扱い 、 利用規約 、 口コミガイドライン 、 及び注意事項に同意の上" at bounding box center [262, 168] width 197 height 8
click at [0, 0] on input "個人情報の取扱い 、 利用規約 、 口コミガイドライン 、 及び注意事項に同意の上" at bounding box center [0, 0] width 0 height 0
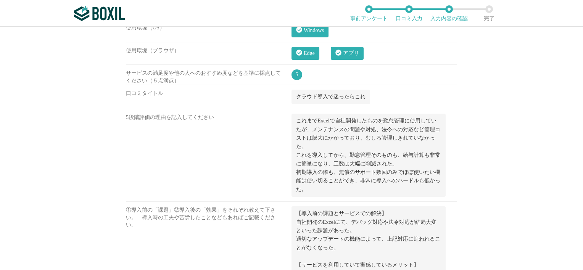
scroll to position [855, 0]
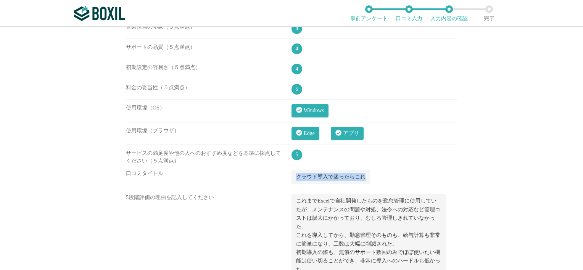
drag, startPoint x: 295, startPoint y: 172, endPoint x: 362, endPoint y: 175, distance: 66.5
click at [362, 175] on span "クラウド導入で迷ったらこれ" at bounding box center [330, 177] width 69 height 6
drag, startPoint x: 362, startPoint y: 175, endPoint x: 355, endPoint y: 177, distance: 6.8
copy span "クラウド導入で迷ったらこれ"
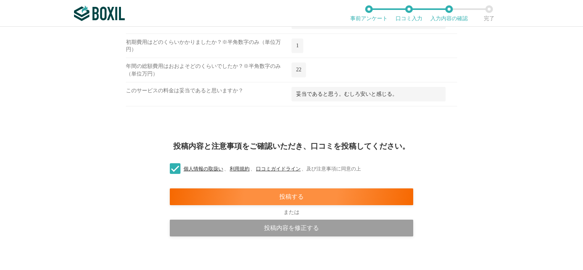
scroll to position [1351, 0]
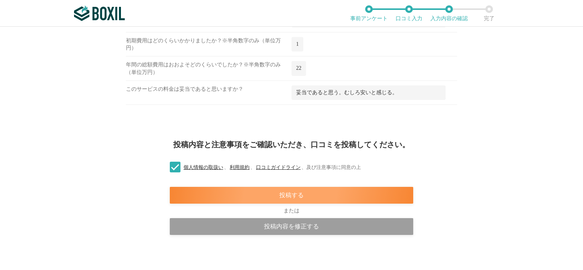
click at [257, 187] on div "投稿する" at bounding box center [291, 195] width 243 height 17
